Goal: Information Seeking & Learning: Learn about a topic

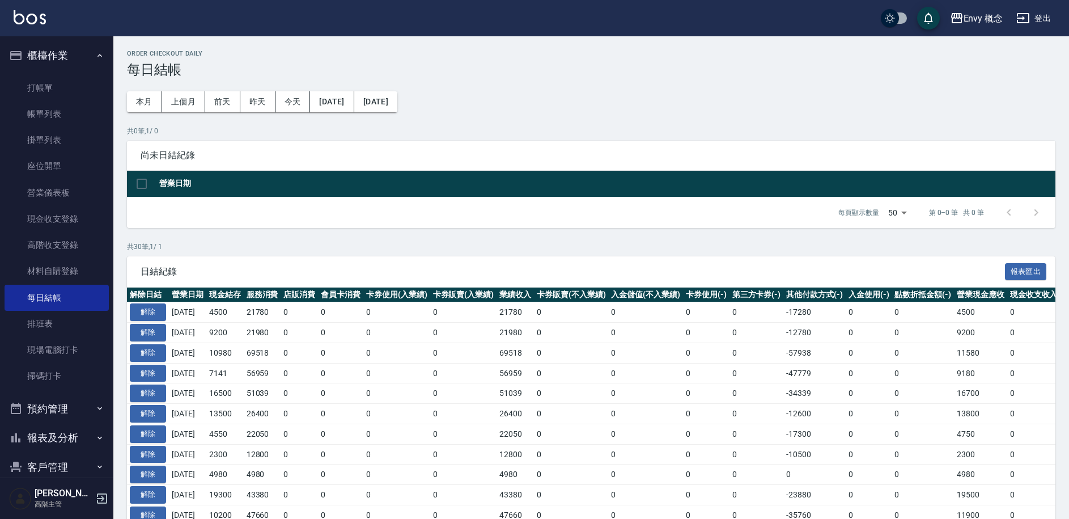
click at [1023, 19] on icon "button" at bounding box center [1023, 18] width 12 height 10
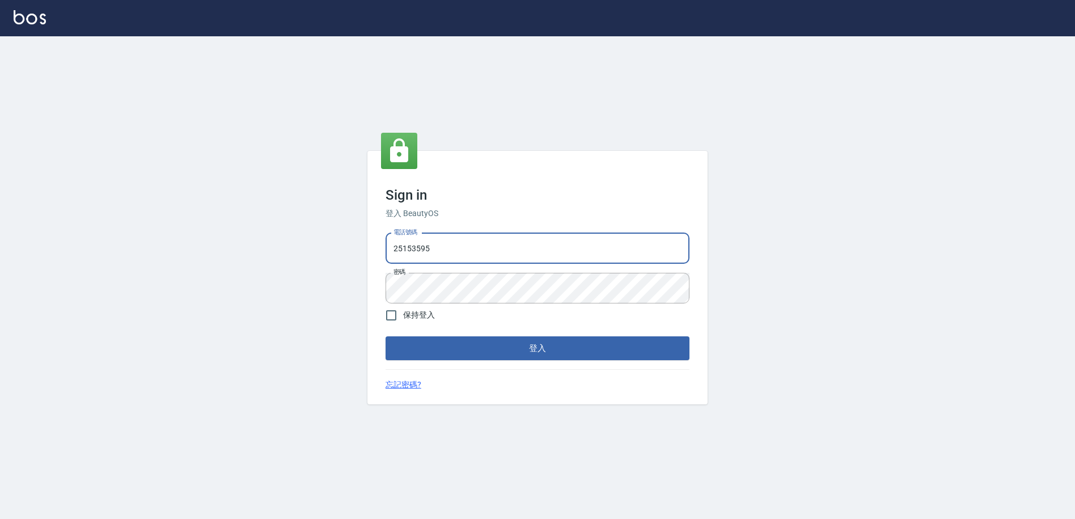
click at [445, 250] on input "25153595" at bounding box center [537, 248] width 304 height 31
type input "9990001234567"
click at [502, 347] on button "登入" at bounding box center [537, 348] width 304 height 24
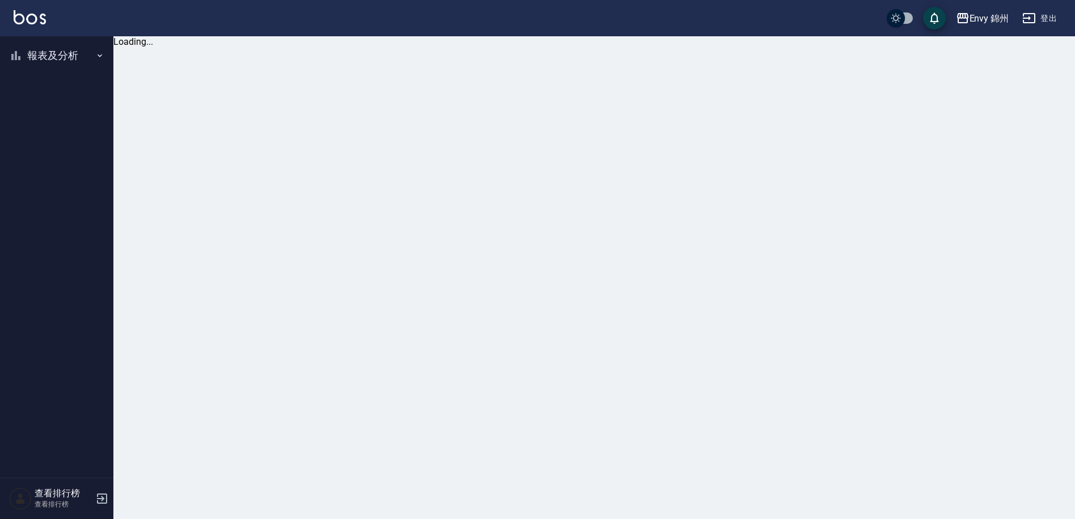
click at [51, 58] on button "報表及分析" at bounding box center [57, 55] width 104 height 29
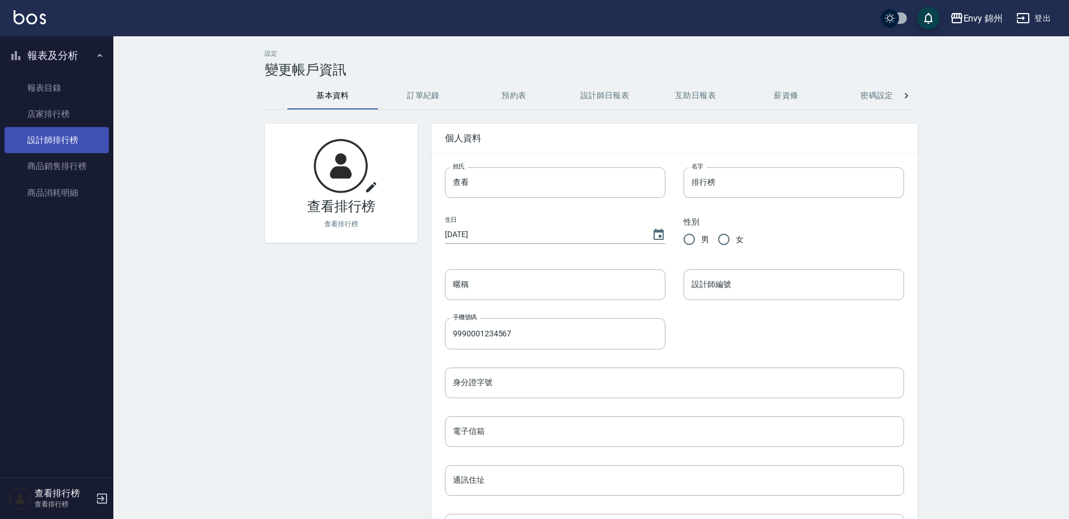
click at [73, 149] on link "設計師排行榜" at bounding box center [57, 140] width 104 height 26
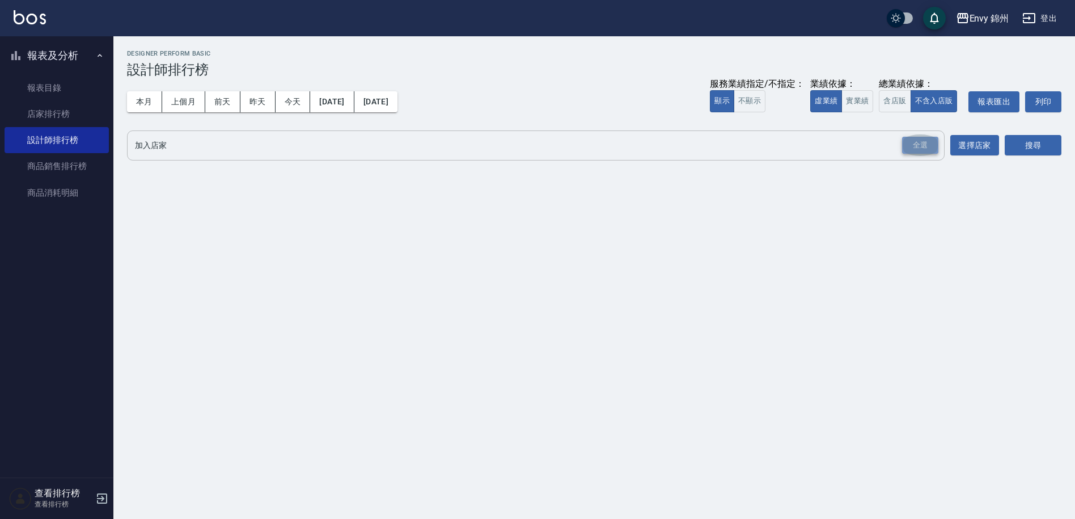
click at [902, 142] on div "全選" at bounding box center [920, 146] width 36 height 18
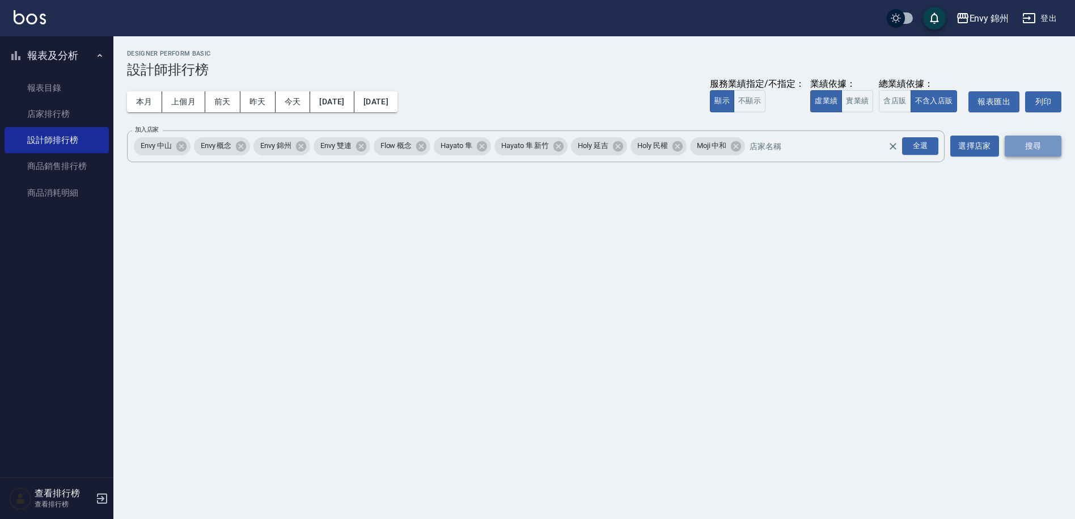
click at [1040, 150] on button "搜尋" at bounding box center [1032, 145] width 57 height 21
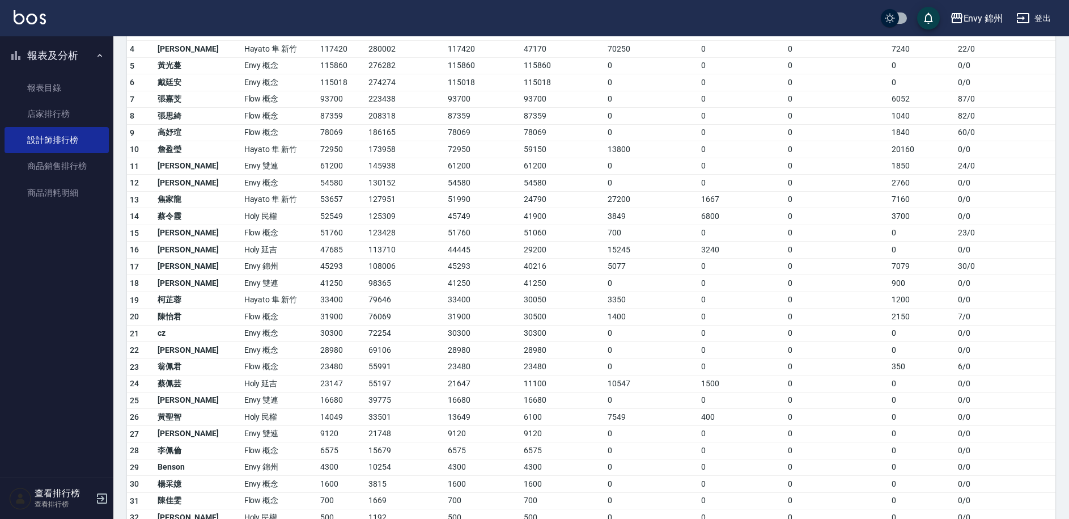
scroll to position [133, 0]
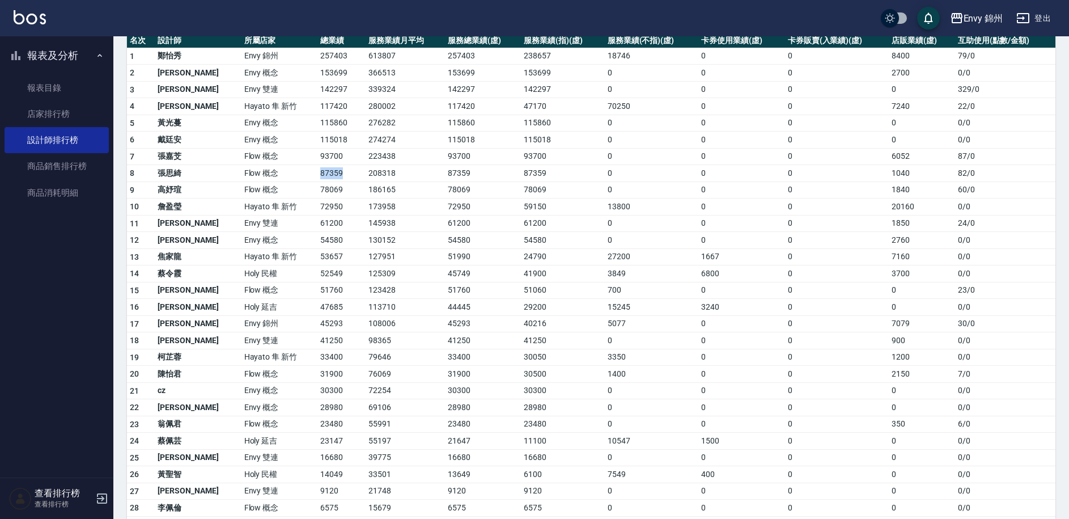
drag, startPoint x: 282, startPoint y: 175, endPoint x: 315, endPoint y: 178, distance: 33.1
click at [317, 178] on td "87359" at bounding box center [341, 173] width 48 height 17
drag, startPoint x: 283, startPoint y: 175, endPoint x: 308, endPoint y: 173, distance: 25.0
click at [317, 173] on td "87359" at bounding box center [341, 173] width 48 height 17
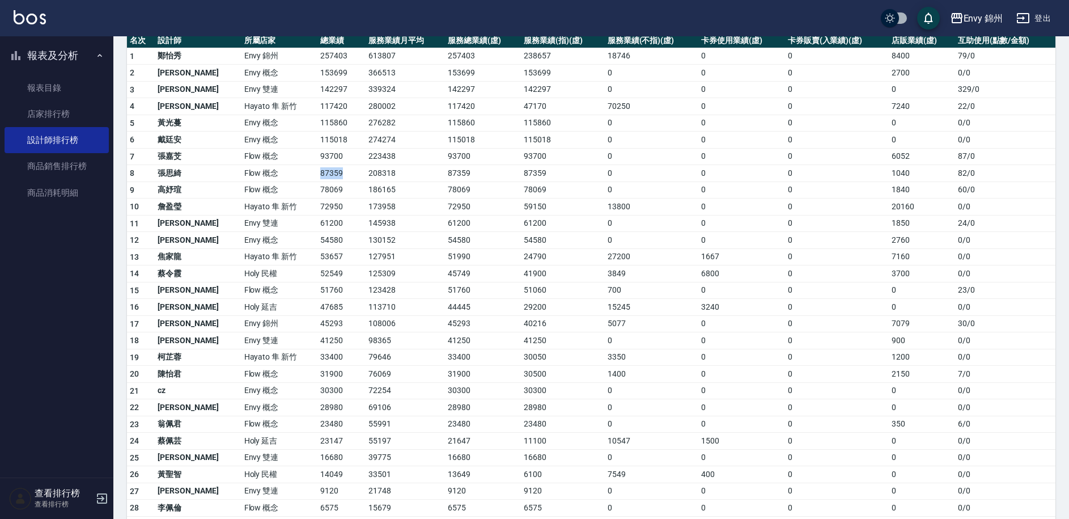
click at [317, 175] on td "87359" at bounding box center [341, 173] width 48 height 17
drag, startPoint x: 282, startPoint y: 169, endPoint x: 322, endPoint y: 176, distance: 40.2
click at [322, 176] on td "87359" at bounding box center [341, 173] width 48 height 17
click at [317, 177] on td "87359" at bounding box center [341, 173] width 48 height 17
drag, startPoint x: 281, startPoint y: 173, endPoint x: 316, endPoint y: 177, distance: 34.9
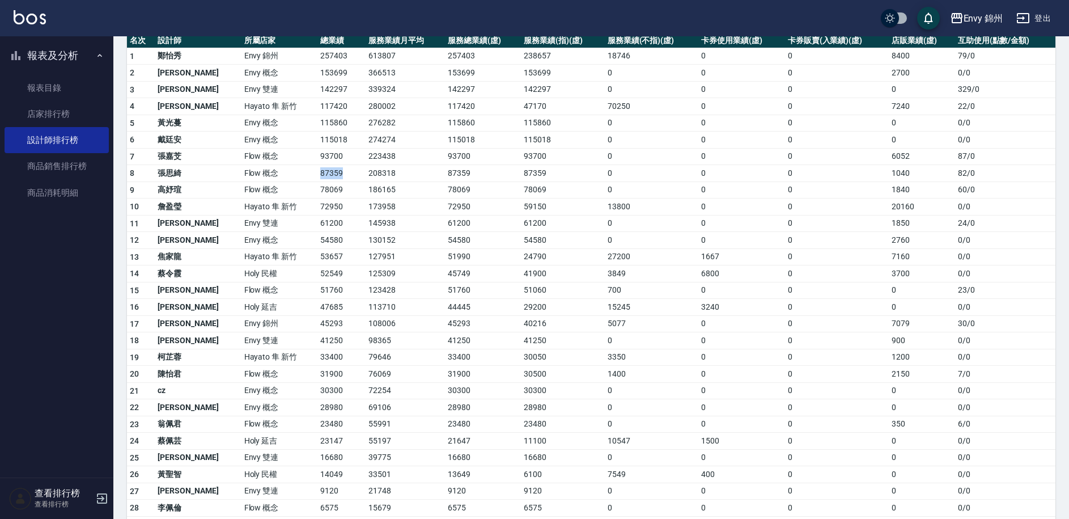
click at [317, 177] on td "87359" at bounding box center [341, 173] width 48 height 17
drag, startPoint x: 278, startPoint y: 133, endPoint x: 311, endPoint y: 144, distance: 34.6
click at [311, 144] on tr "6 戴廷安 Envy 概念 115018 274274 115018 115018 0 0 0 0 0 / 0" at bounding box center [591, 140] width 928 height 17
click at [317, 144] on td "115018" at bounding box center [341, 140] width 48 height 17
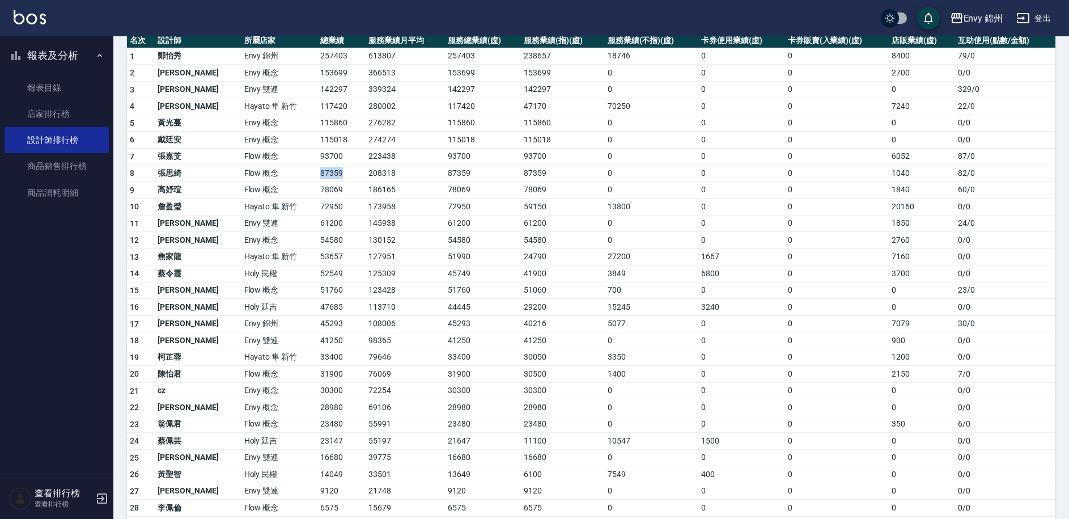
drag, startPoint x: 281, startPoint y: 172, endPoint x: 313, endPoint y: 177, distance: 32.6
click at [317, 177] on td "87359" at bounding box center [341, 173] width 48 height 17
drag, startPoint x: 285, startPoint y: 175, endPoint x: 312, endPoint y: 176, distance: 27.2
click at [317, 176] on td "87359" at bounding box center [341, 173] width 48 height 17
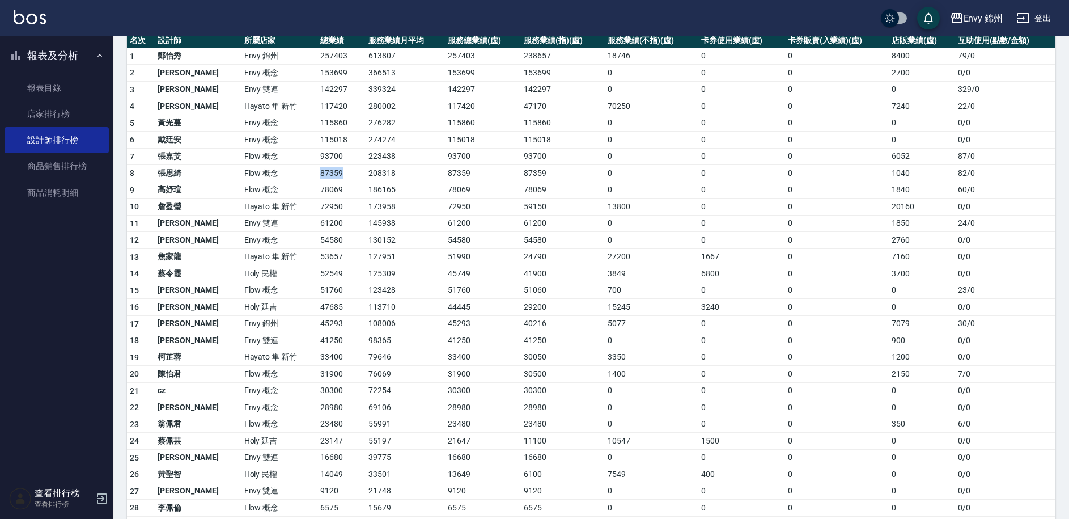
click at [317, 177] on td "87359" at bounding box center [341, 173] width 48 height 17
drag, startPoint x: 283, startPoint y: 175, endPoint x: 314, endPoint y: 176, distance: 30.6
click at [317, 176] on td "87359" at bounding box center [341, 173] width 48 height 17
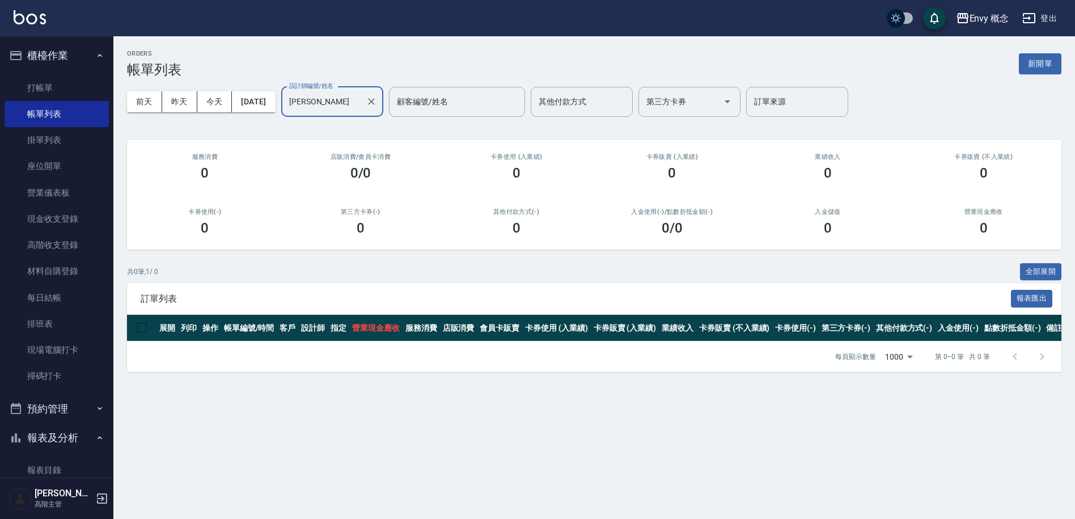
scroll to position [105, 0]
